Goal: Task Accomplishment & Management: Use online tool/utility

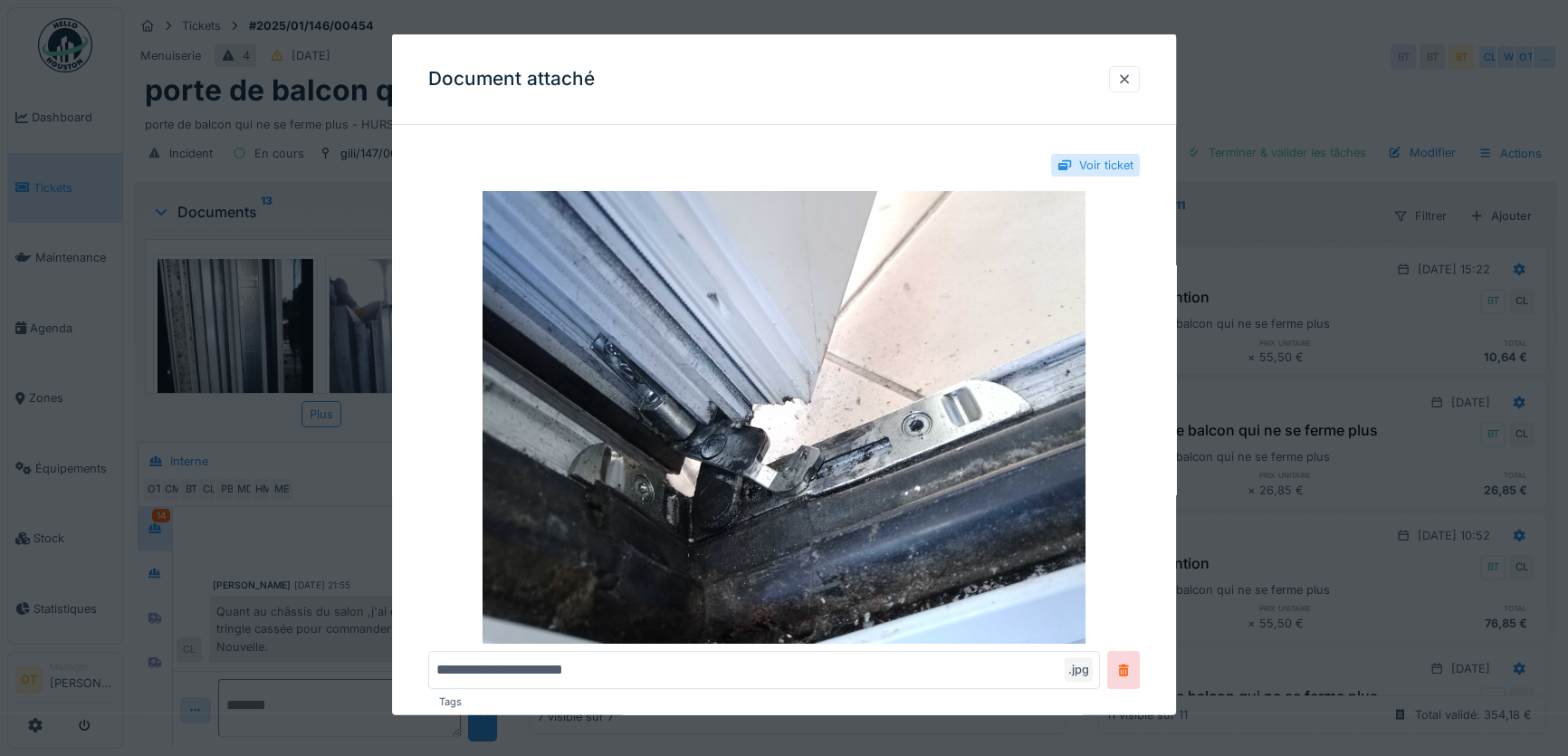
scroll to position [729, 0]
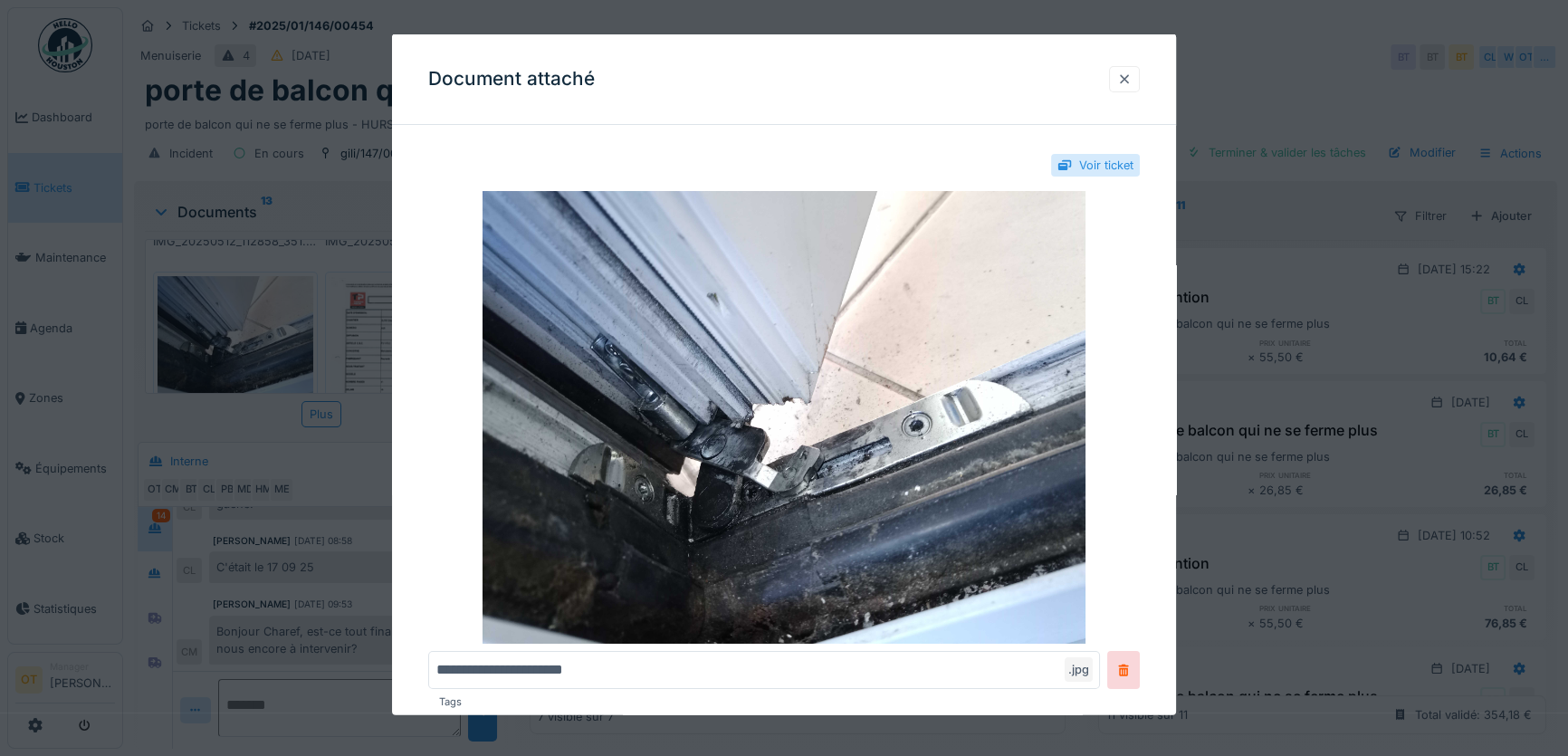
click at [1128, 73] on div at bounding box center [1125, 78] width 14 height 17
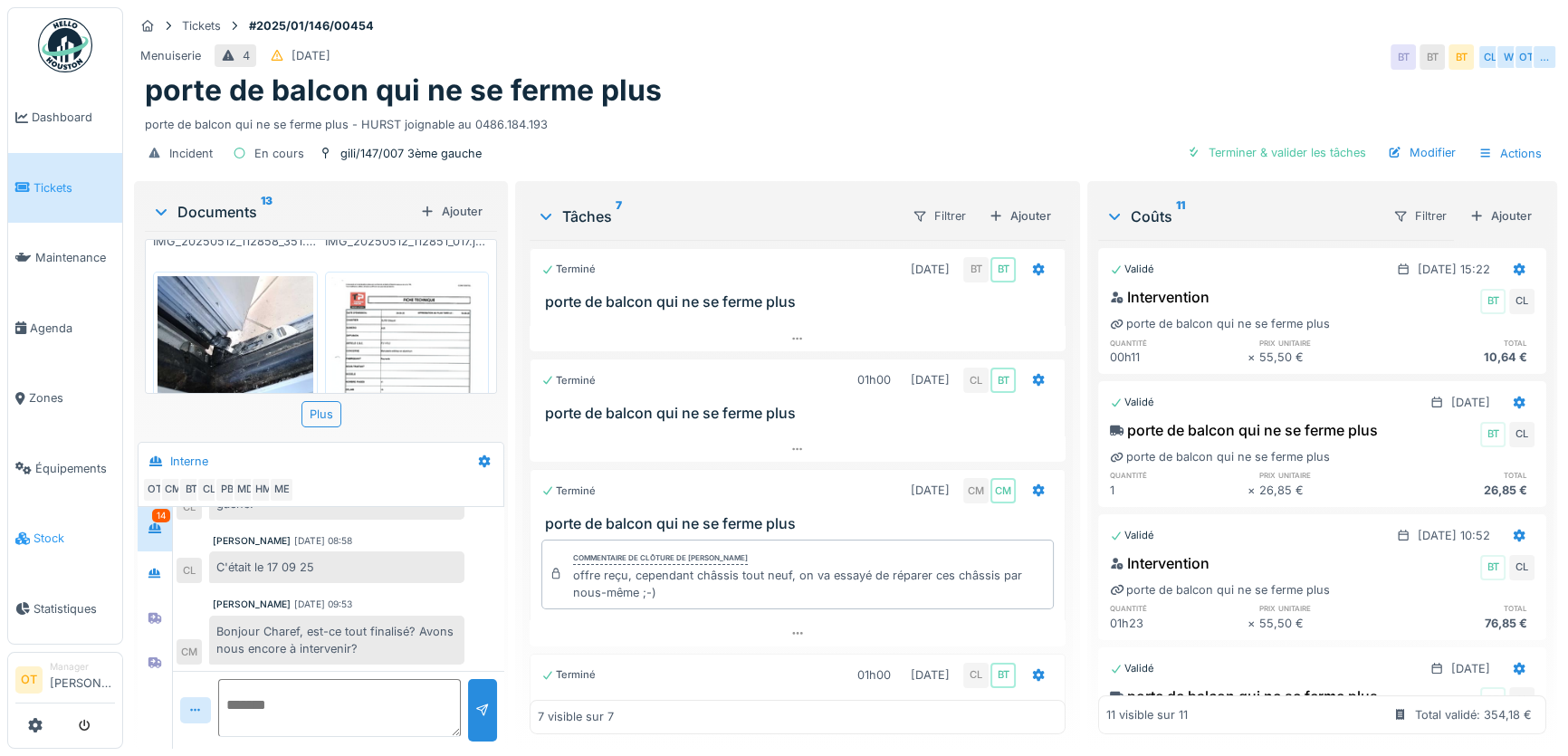
click at [64, 530] on span "Stock" at bounding box center [74, 539] width 82 height 17
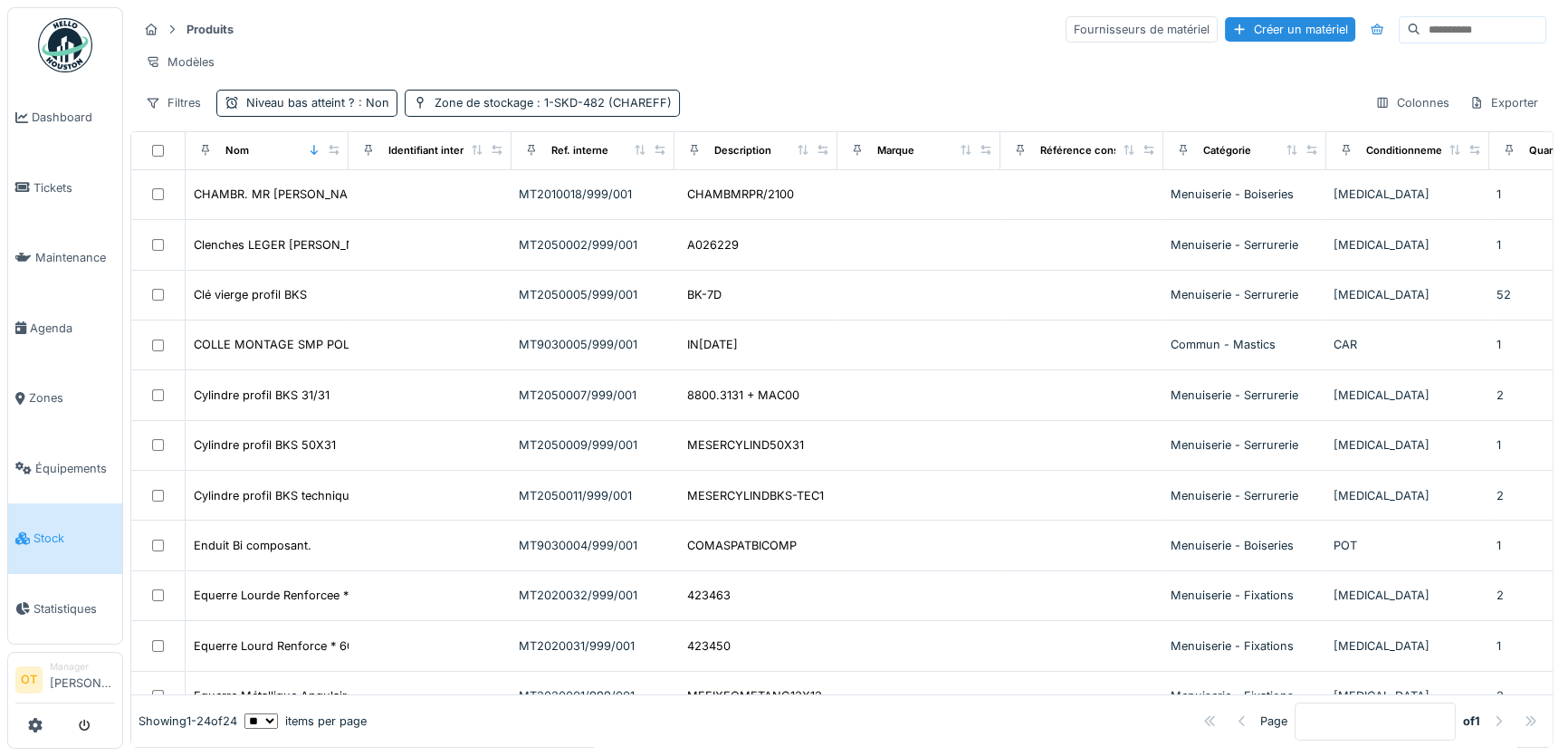
click at [1422, 23] on input at bounding box center [1483, 30] width 125 height 25
type input "******"
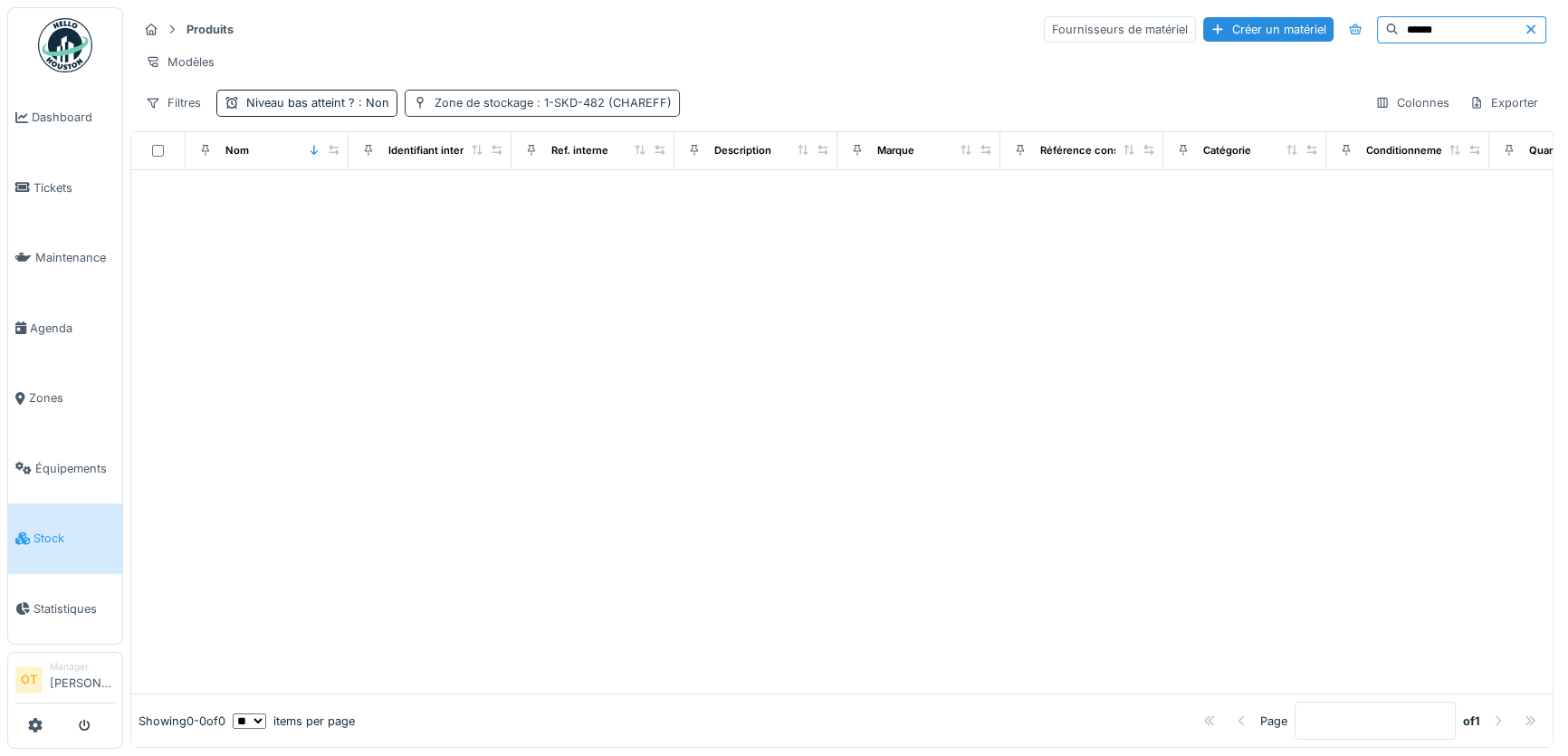
click at [651, 110] on span ": 1-SKD-482 (CHAREFF)" at bounding box center [602, 103] width 139 height 13
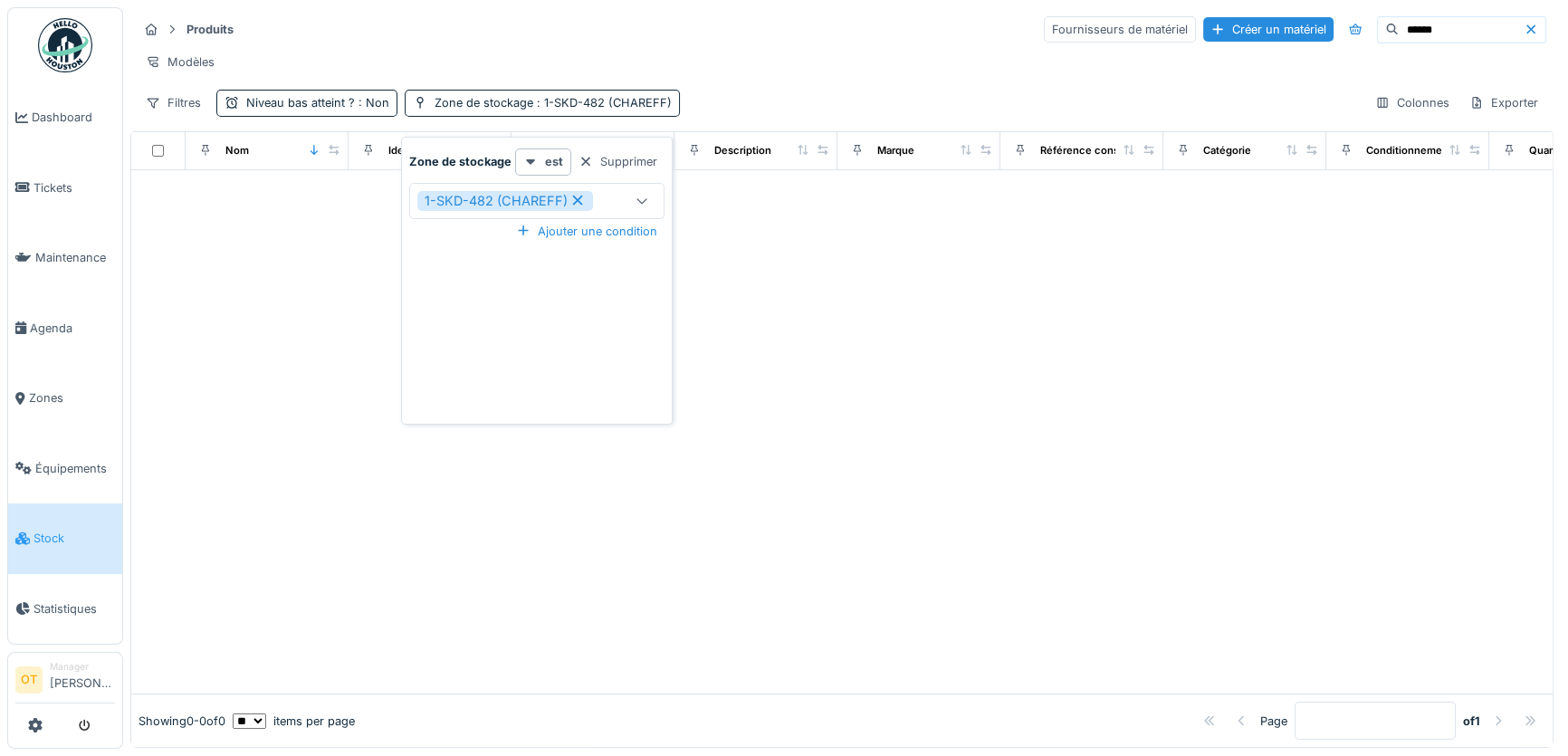
click at [579, 195] on icon at bounding box center [578, 200] width 10 height 10
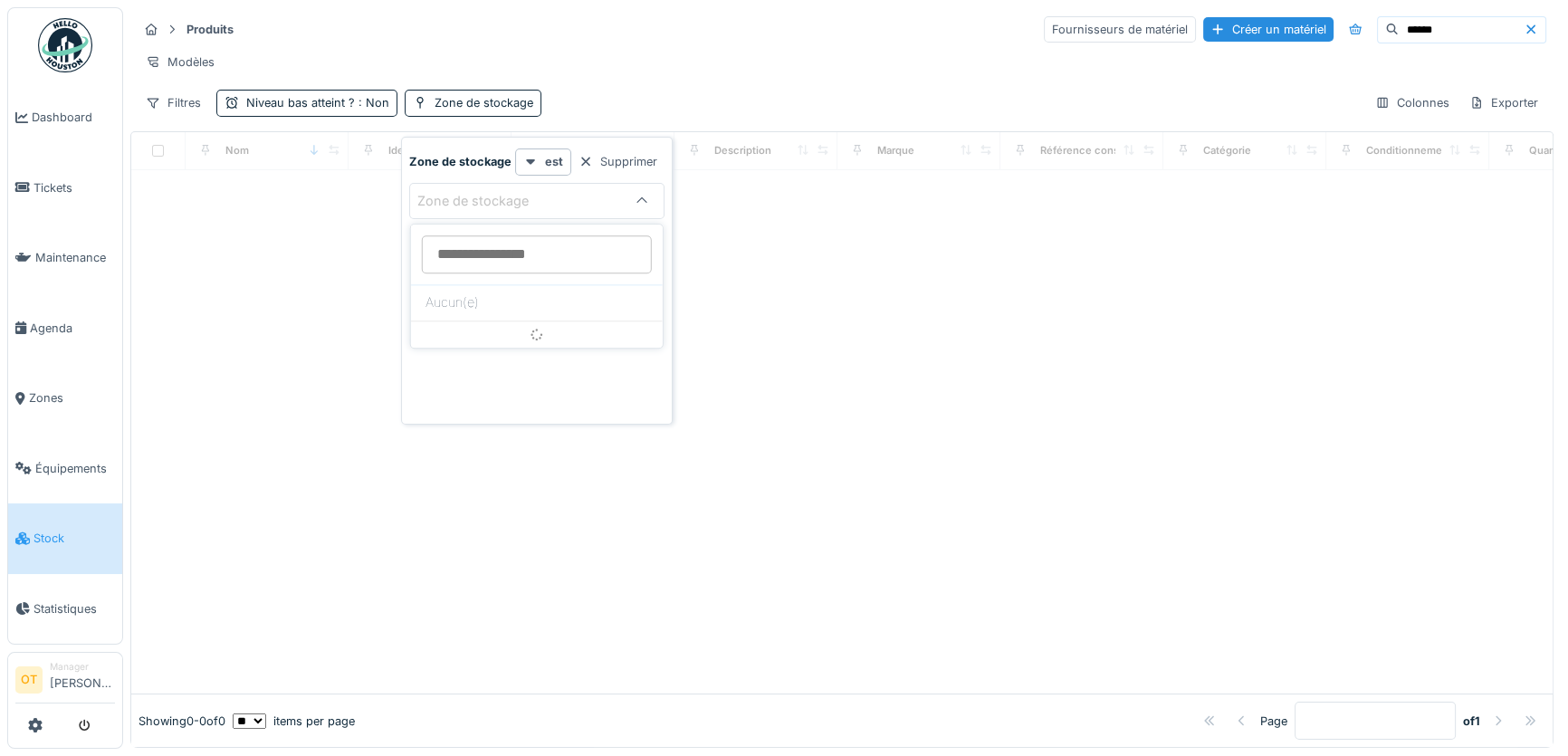
click at [597, 253] on stockage_QxNjQ at bounding box center [537, 255] width 230 height 38
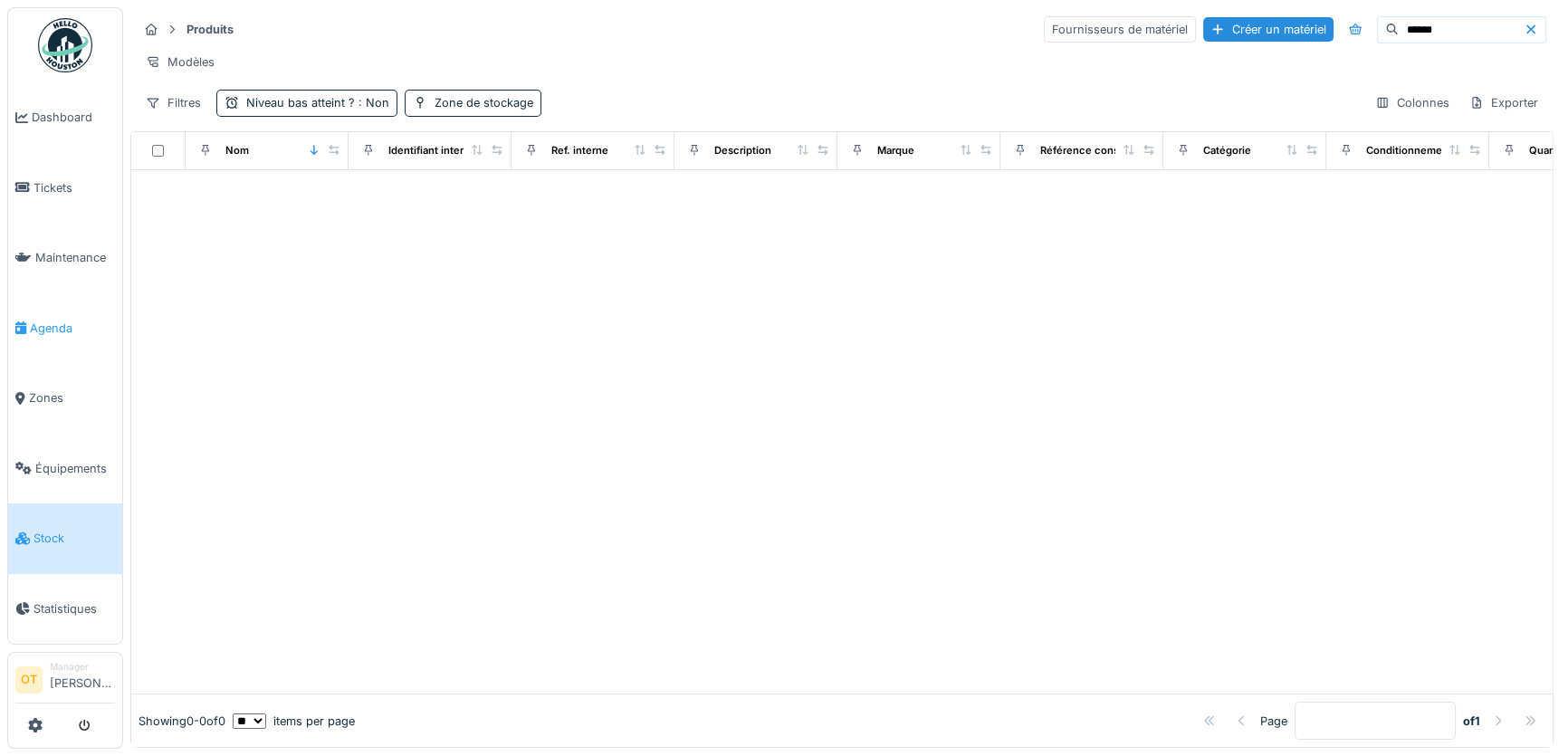
click at [73, 325] on span "Agenda" at bounding box center [72, 328] width 85 height 17
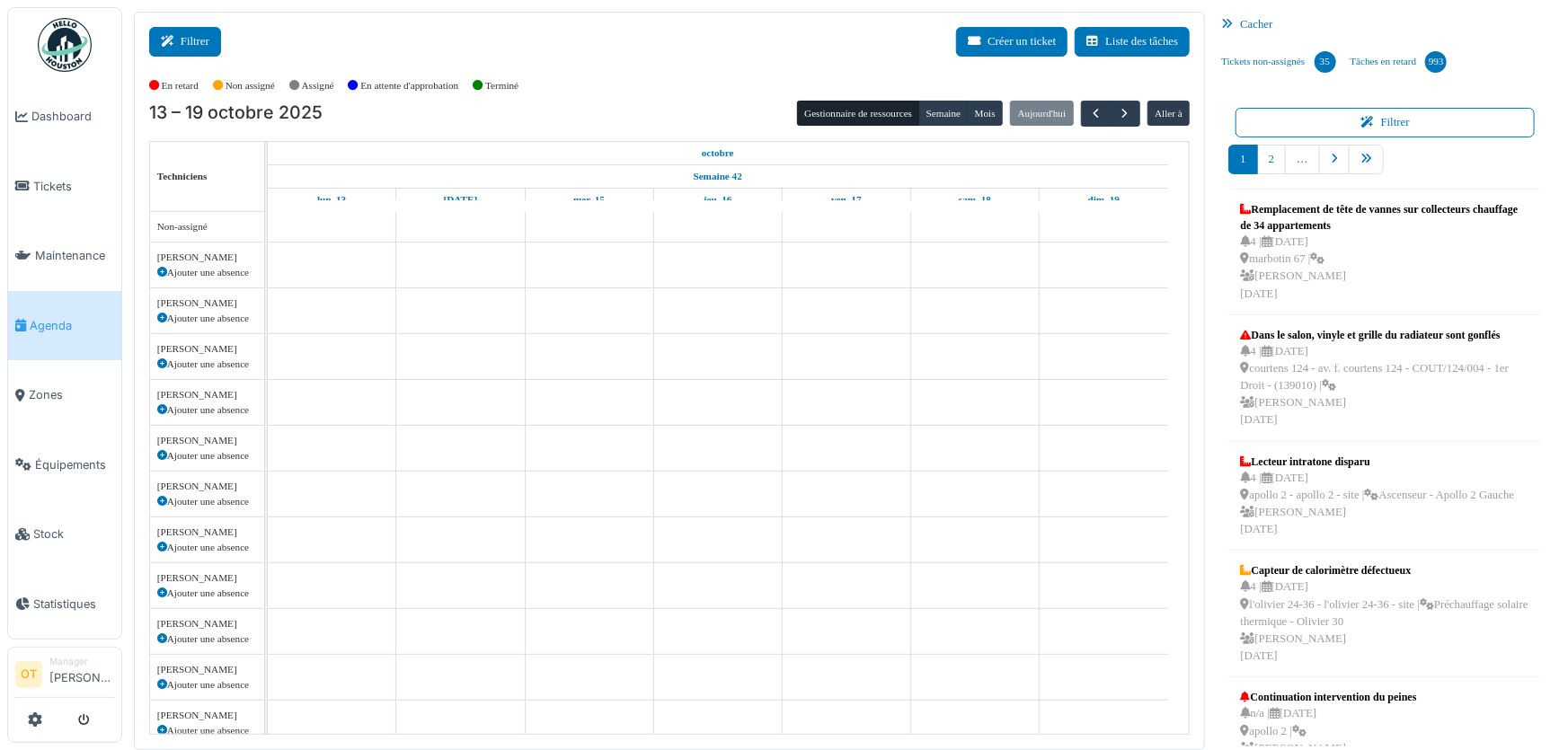
click at [198, 40] on button "Filtrer" at bounding box center [184, 41] width 72 height 30
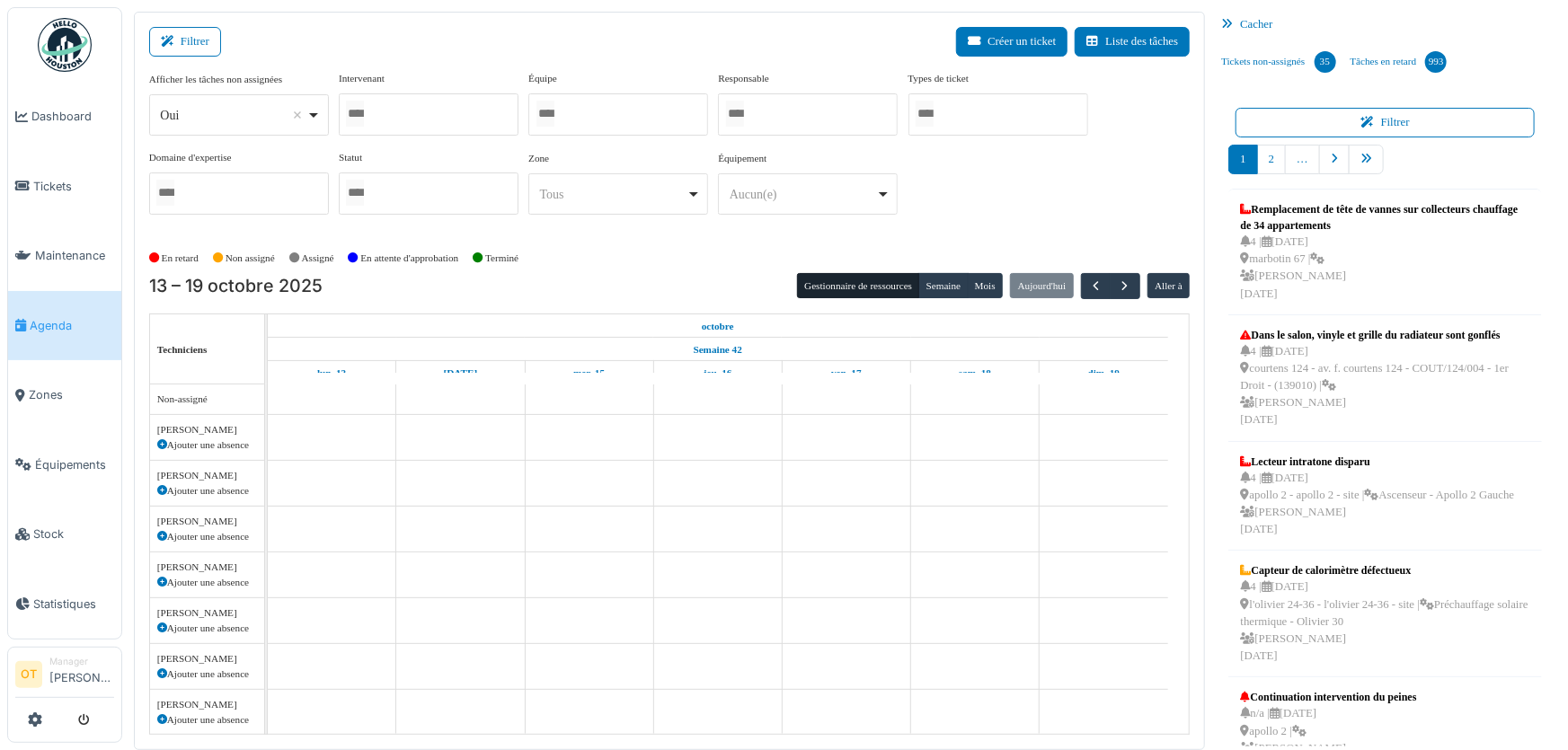
click at [485, 41] on div "Filtrer Créer un ticket Liste des tâches" at bounding box center [669, 49] width 1041 height 44
